Goal: Information Seeking & Learning: Learn about a topic

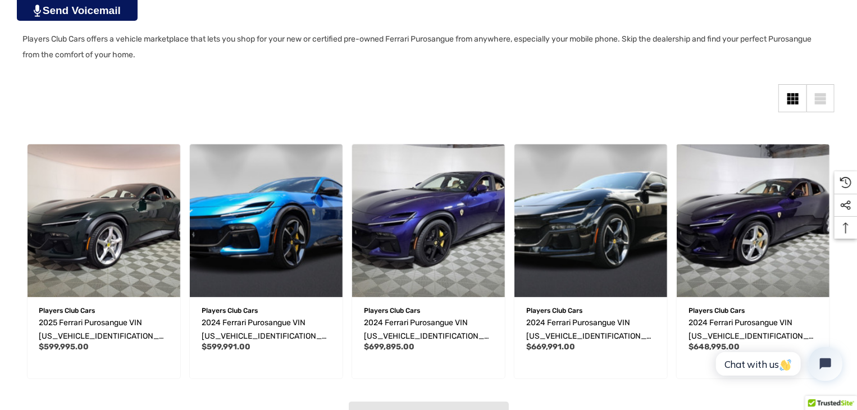
scroll to position [212, 0]
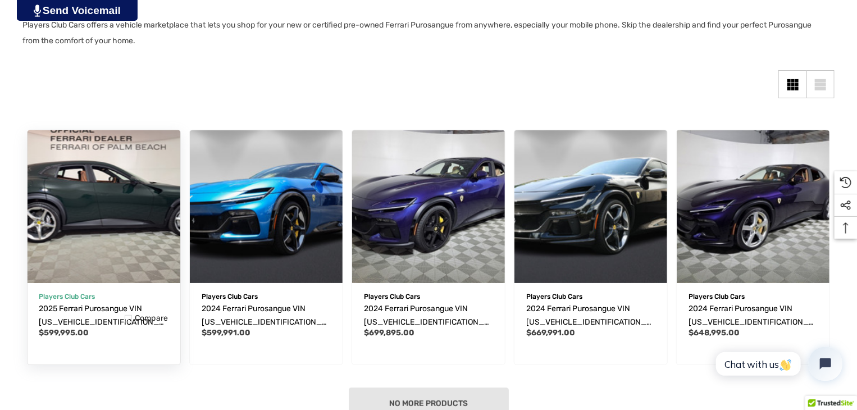
click at [143, 174] on img "2025 Ferrari Purosangue VIN ZSG06VTA9S0319580,$599,995.00\a" at bounding box center [104, 206] width 168 height 168
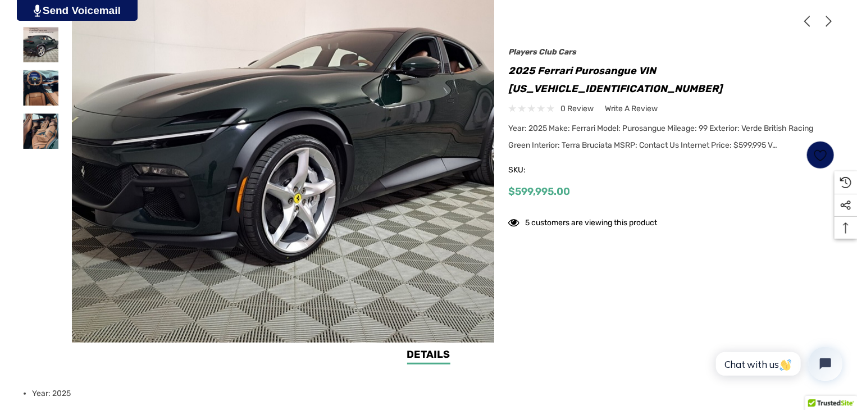
scroll to position [219, 0]
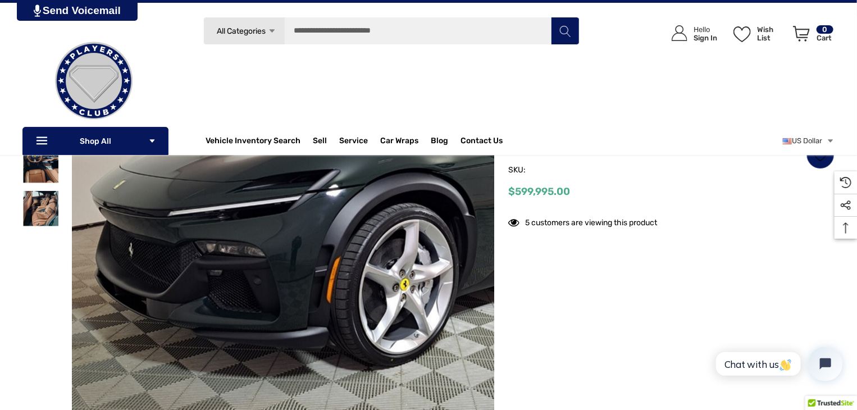
click at [135, 244] on img at bounding box center [386, 198] width 719 height 539
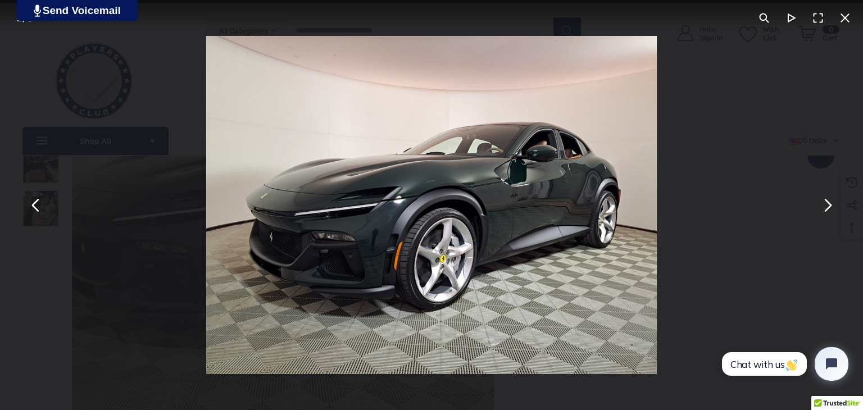
drag, startPoint x: 135, startPoint y: 244, endPoint x: 326, endPoint y: 248, distance: 190.5
click at [326, 248] on div "You can close this modal content with the ESC key" at bounding box center [431, 205] width 863 height 410
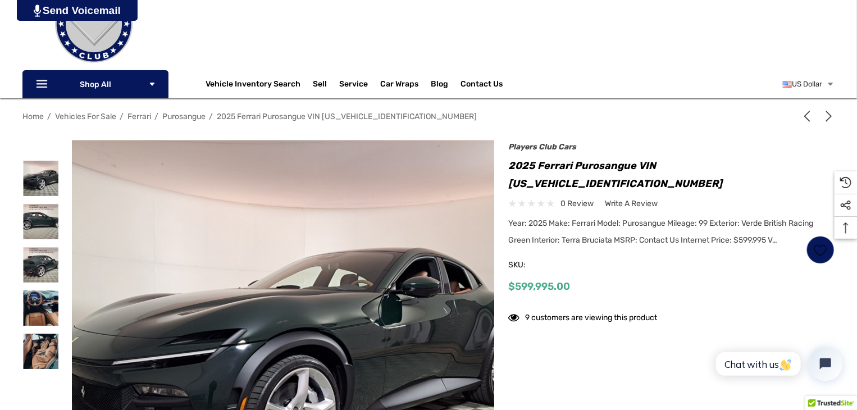
scroll to position [85, 0]
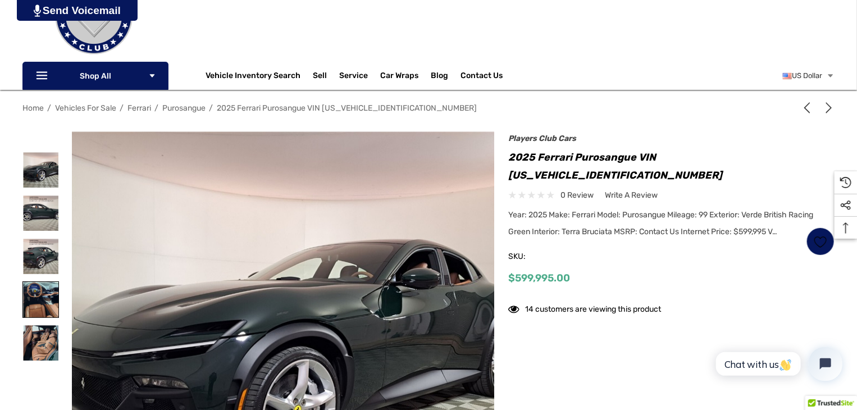
click at [35, 297] on img at bounding box center [40, 299] width 35 height 35
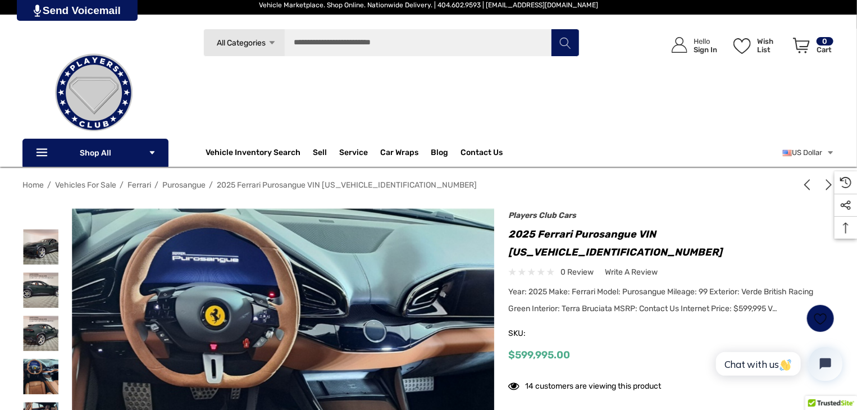
scroll to position [0, 0]
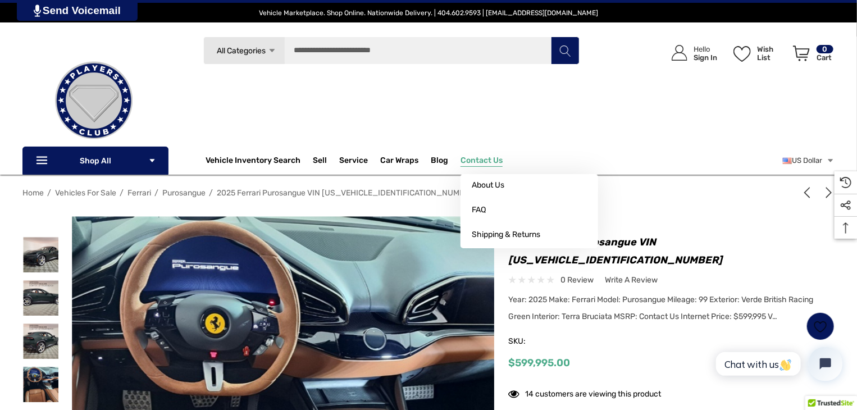
click at [488, 156] on span "Contact Us" at bounding box center [482, 162] width 42 height 12
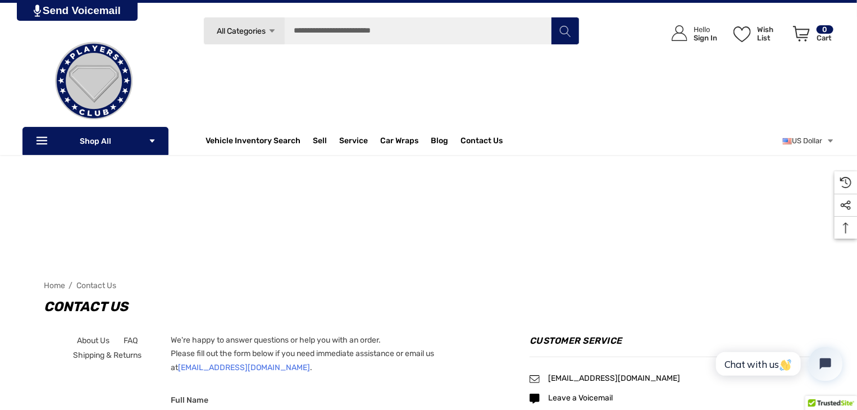
scroll to position [83, 0]
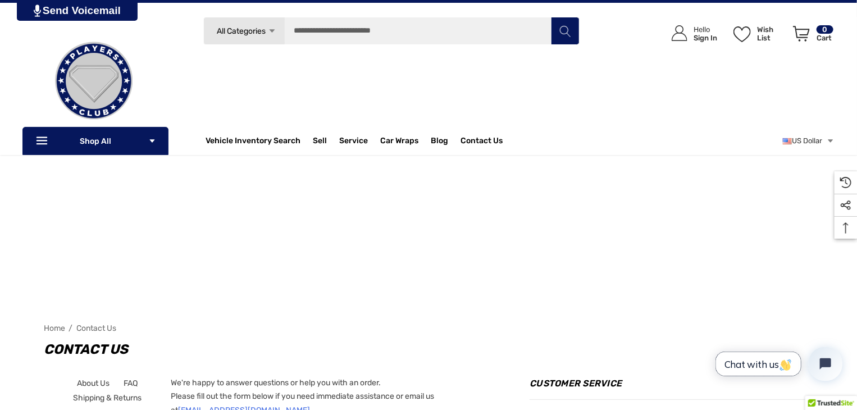
click at [751, 365] on span "Chat with us" at bounding box center [758, 364] width 68 height 12
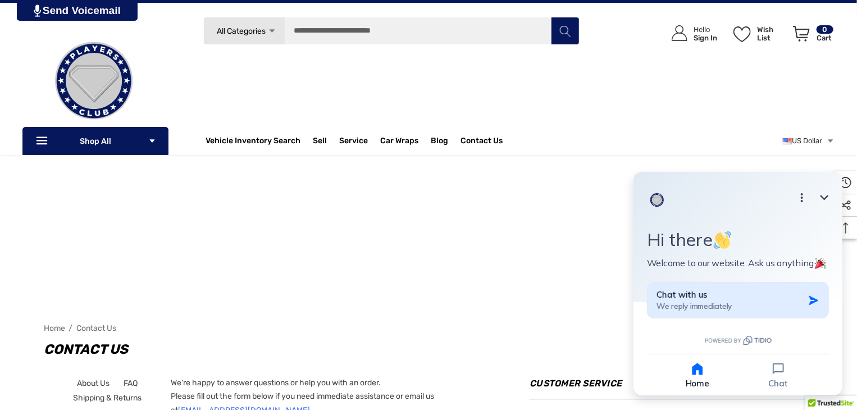
click at [727, 302] on span "We reply immediately" at bounding box center [693, 305] width 75 height 10
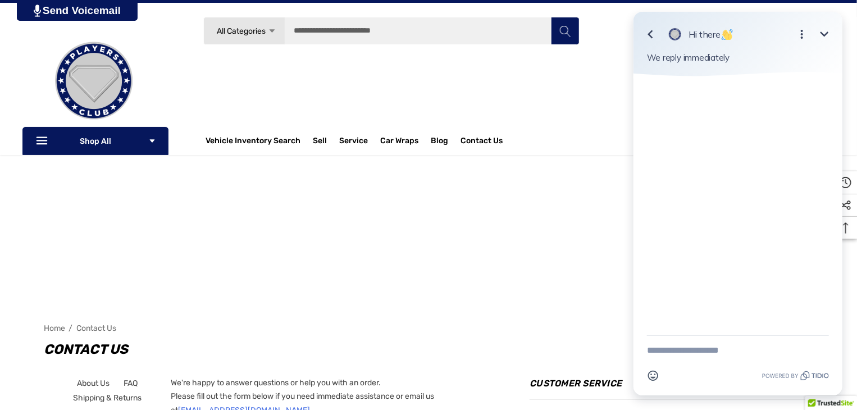
click at [827, 30] on icon "Minimize" at bounding box center [823, 34] width 13 height 13
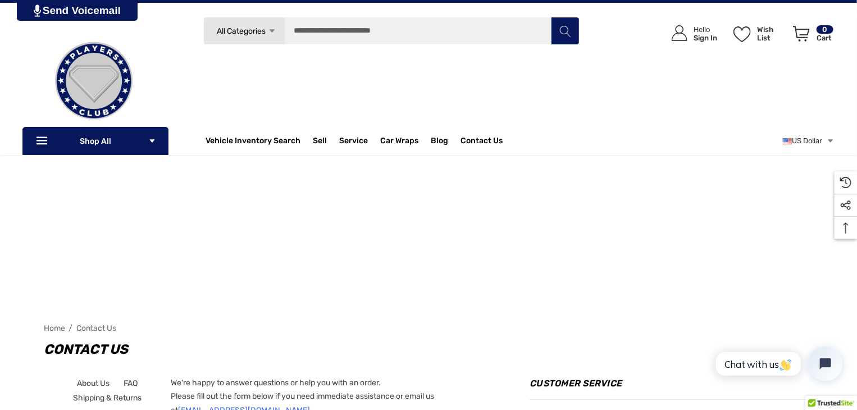
drag, startPoint x: 912, startPoint y: 367, endPoint x: 857, endPoint y: 21, distance: 350.9
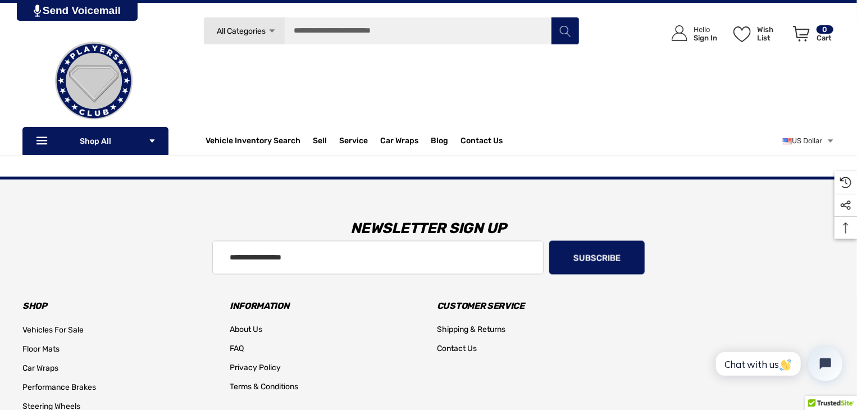
scroll to position [229, 0]
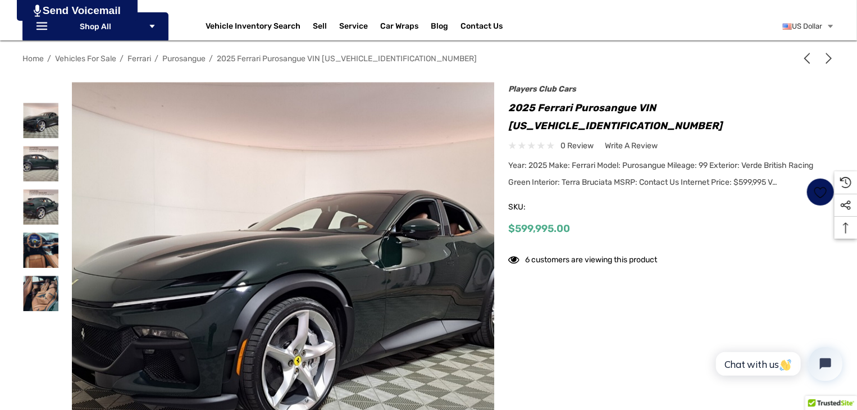
scroll to position [143, 0]
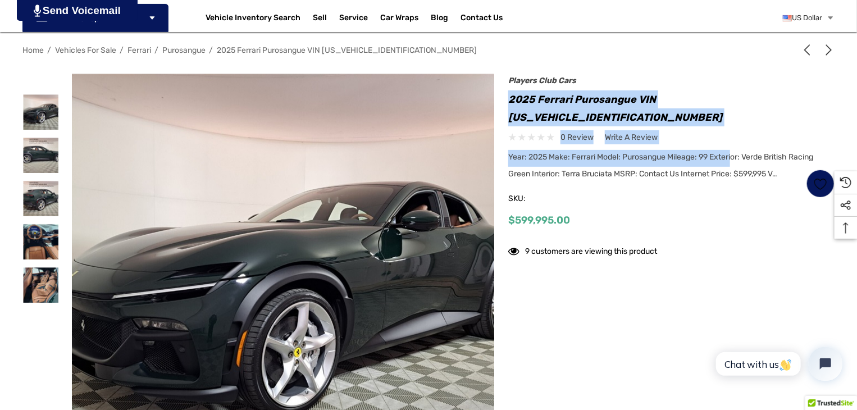
drag, startPoint x: 733, startPoint y: 145, endPoint x: 847, endPoint y: 67, distance: 138.2
click at [847, 67] on div "Home Vehicles For Sale Ferrari Purosangue 2025 Ferrari Purosangue VIN ZSG06VTA9…" at bounding box center [428, 268] width 857 height 456
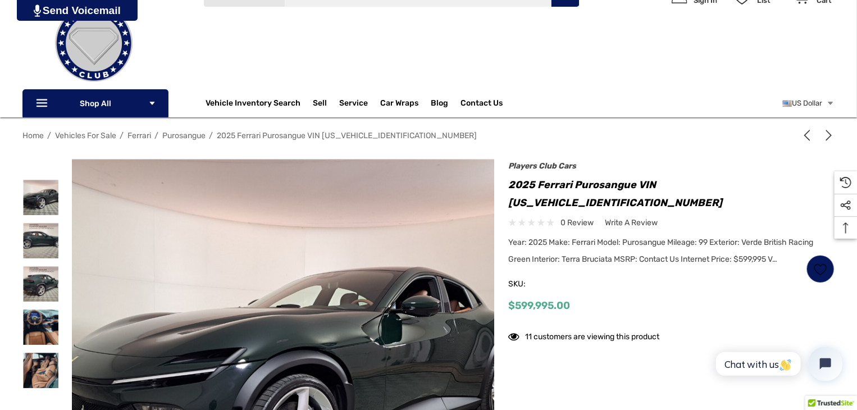
scroll to position [137, 0]
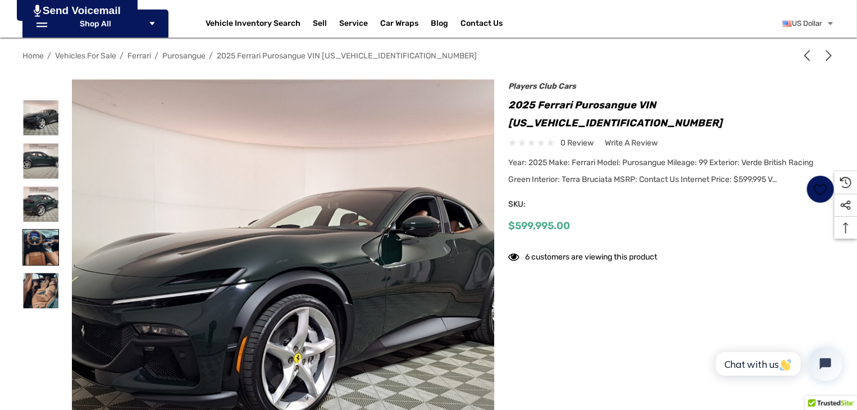
click at [36, 244] on img at bounding box center [40, 247] width 35 height 35
